Goal: Find specific page/section: Find specific page/section

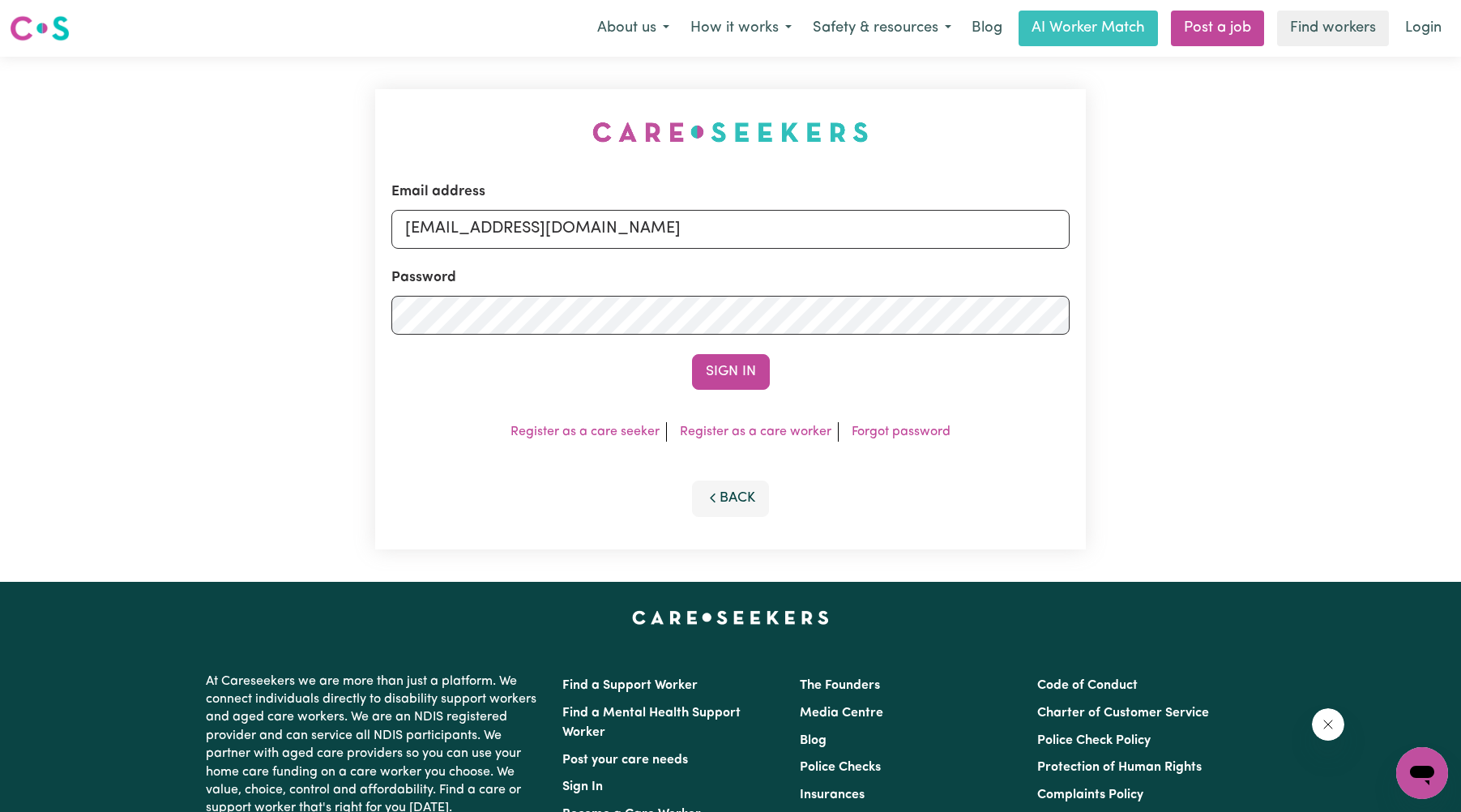
drag, startPoint x: 727, startPoint y: 369, endPoint x: 709, endPoint y: 369, distance: 18.0
click at [725, 369] on button "Sign In" at bounding box center [730, 371] width 78 height 36
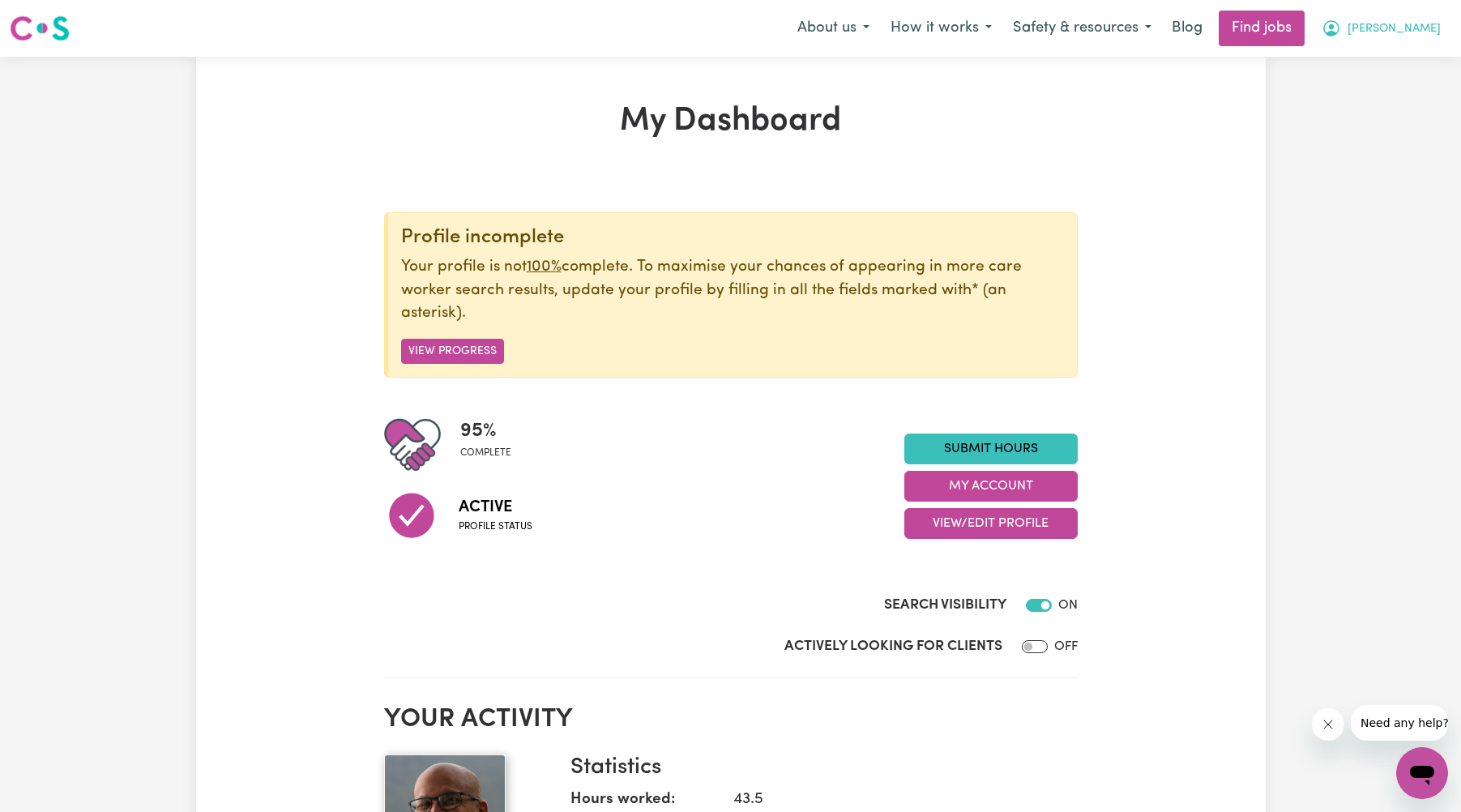
click at [1407, 24] on span "[PERSON_NAME]" at bounding box center [1393, 29] width 94 height 18
click at [1375, 63] on link "My Account" at bounding box center [1386, 63] width 128 height 31
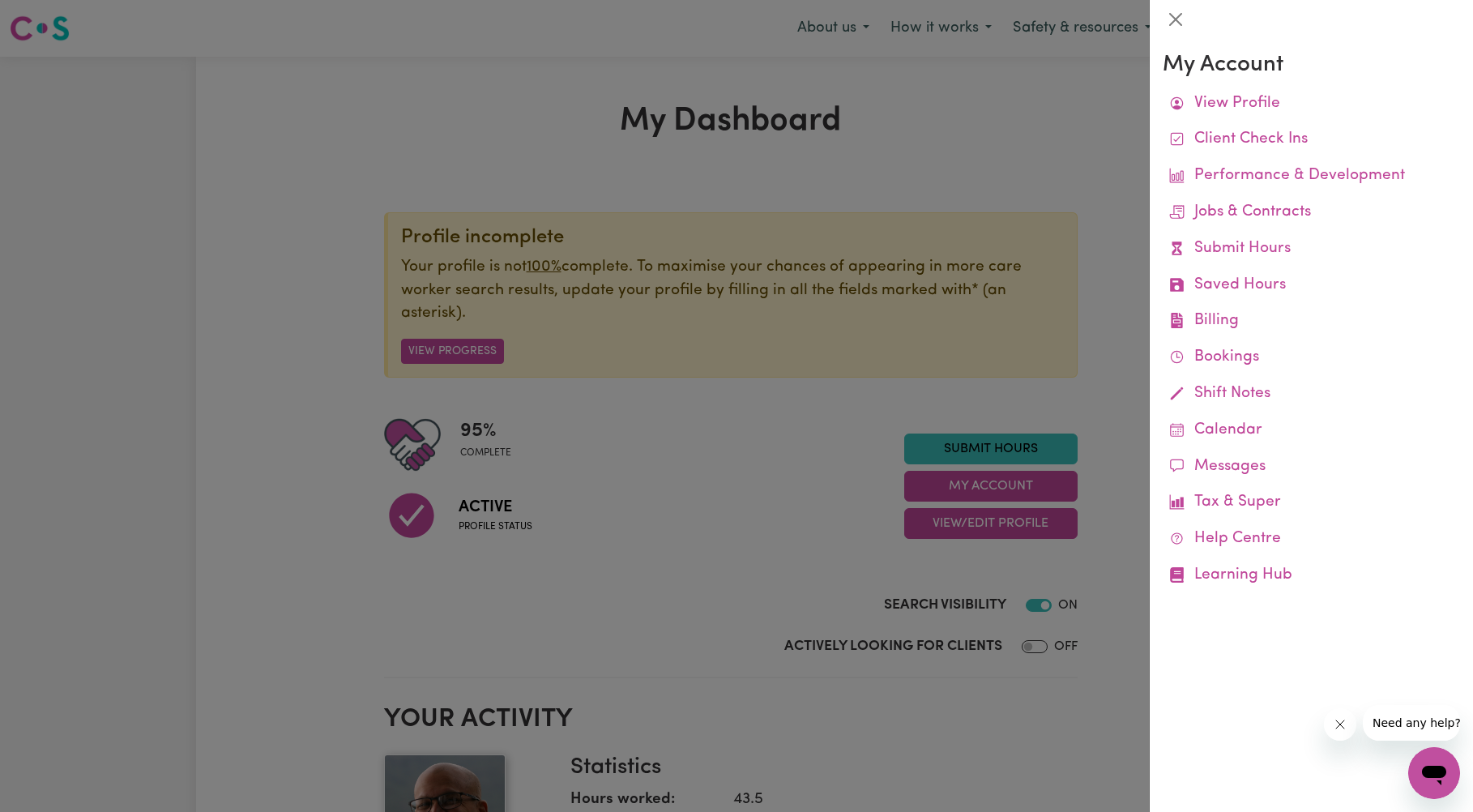
drag, startPoint x: 1290, startPoint y: 362, endPoint x: 1050, endPoint y: 360, distance: 240.0
click at [0, 0] on link "Job Reports" at bounding box center [0, 0] width 0 height 0
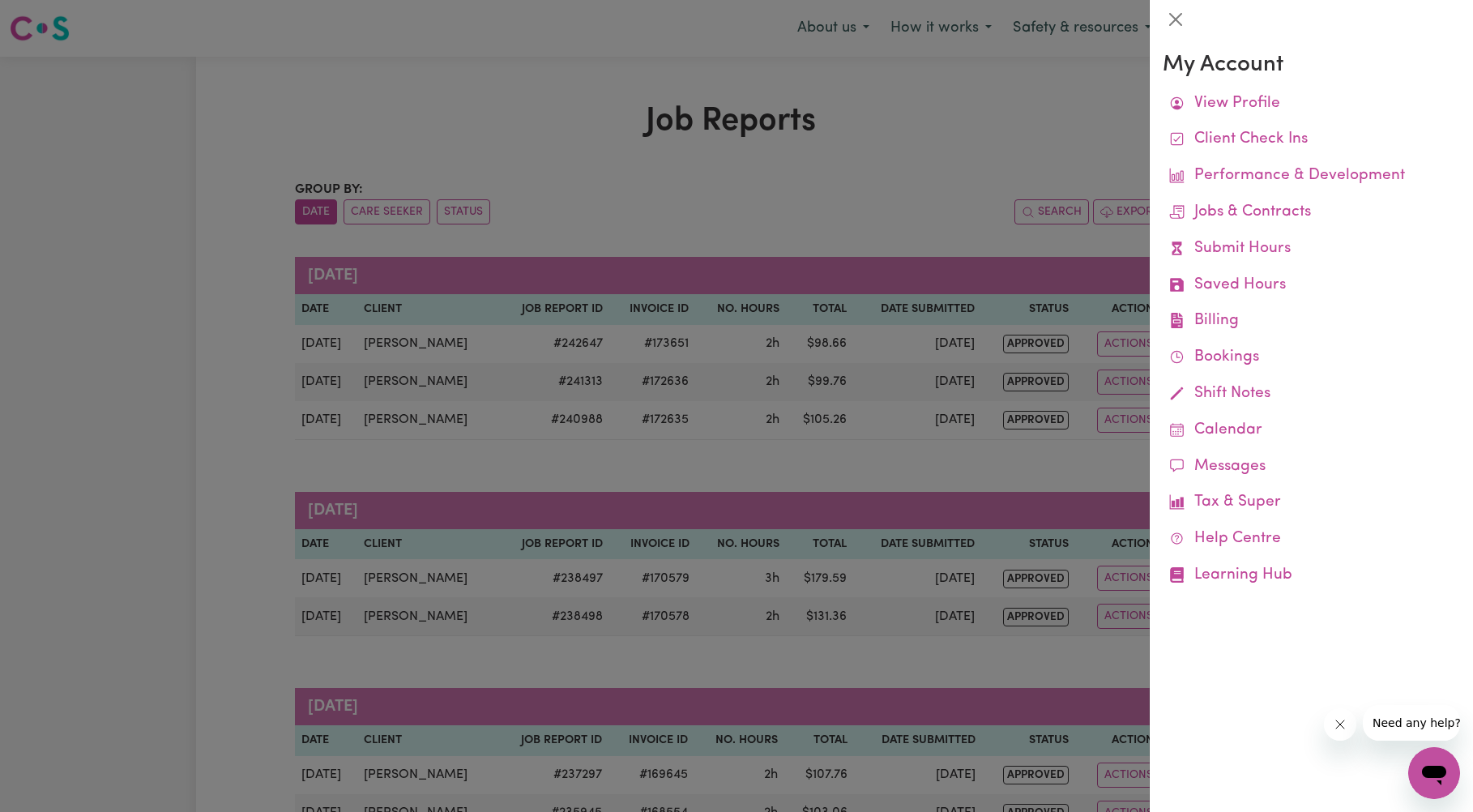
click at [140, 393] on div at bounding box center [736, 406] width 1473 height 812
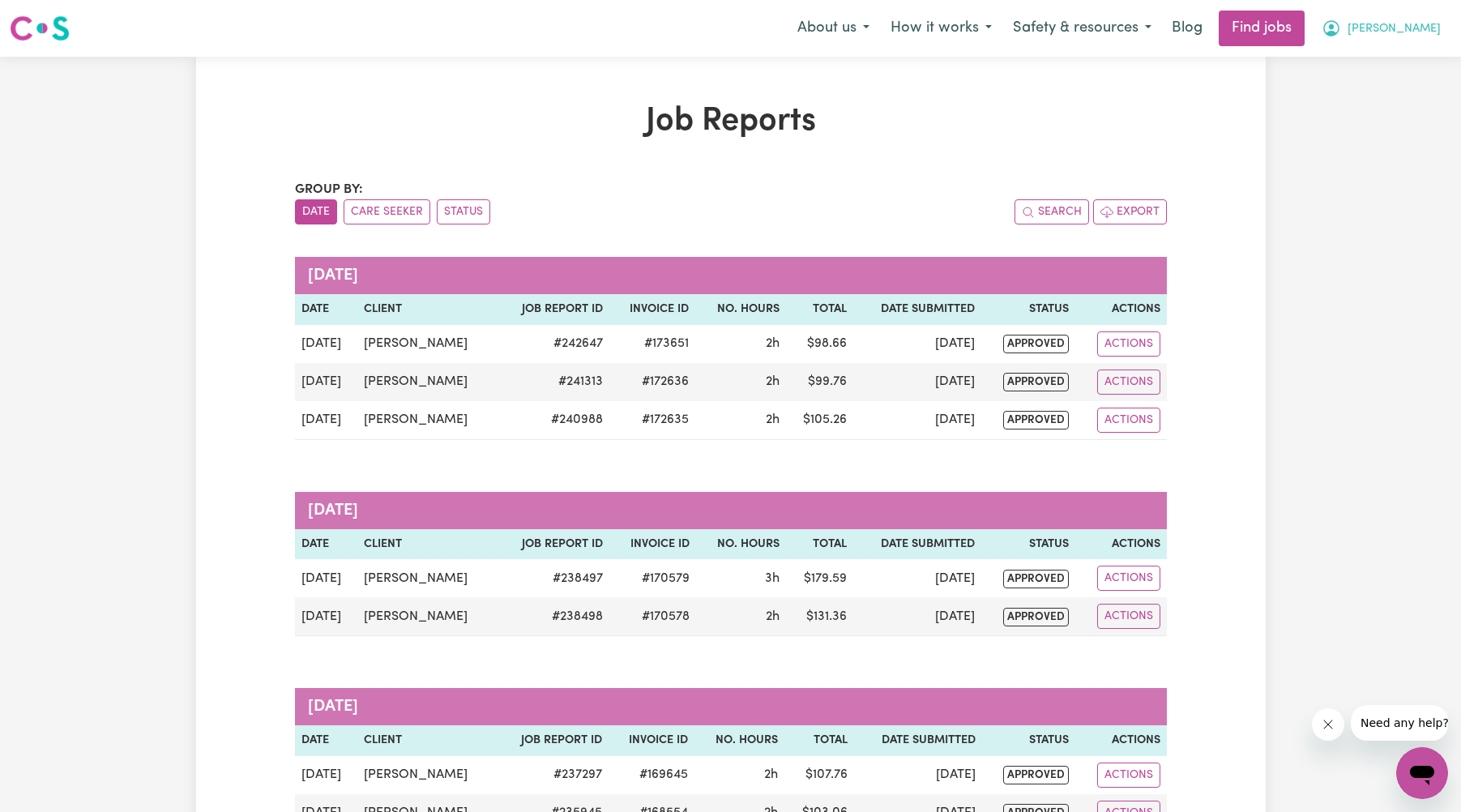
click at [1406, 31] on span "[PERSON_NAME]" at bounding box center [1393, 29] width 94 height 18
click at [1371, 58] on link "My Account" at bounding box center [1386, 63] width 128 height 31
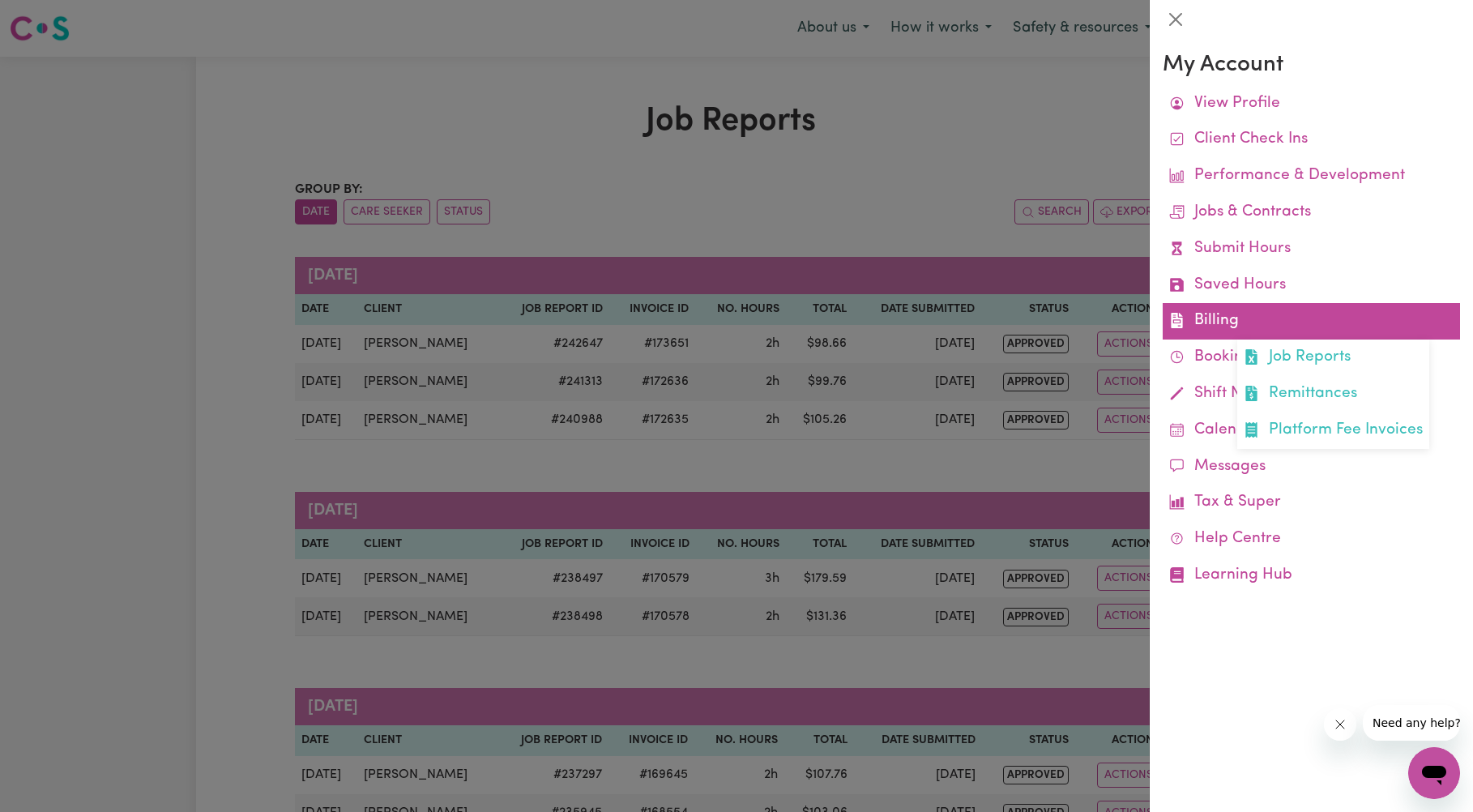
click at [1223, 319] on link "Billing Job Reports Remittances Platform Fee Invoices" at bounding box center [1311, 320] width 297 height 36
